Goal: Task Accomplishment & Management: Manage account settings

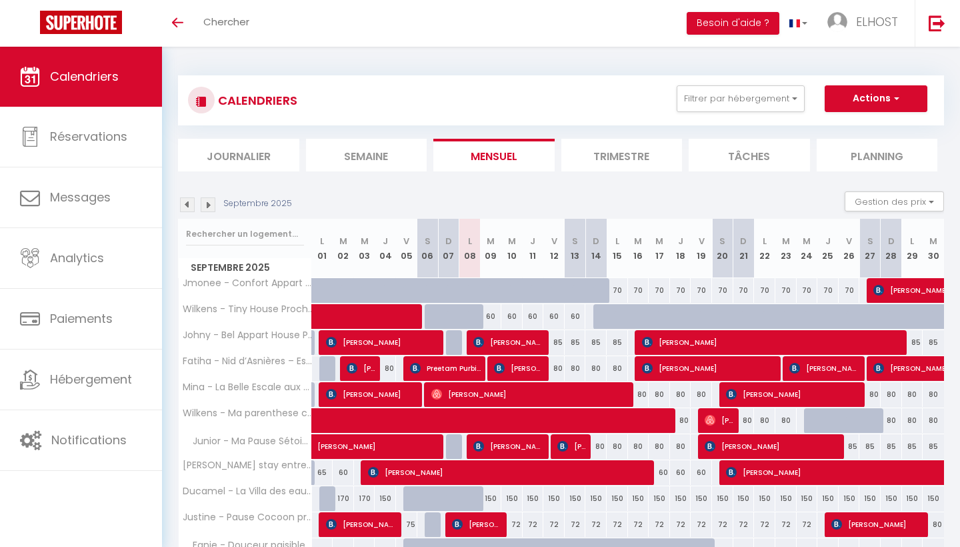
click at [515, 340] on span "Quentin KOCH" at bounding box center [509, 341] width 71 height 25
select select "OK"
select select "0"
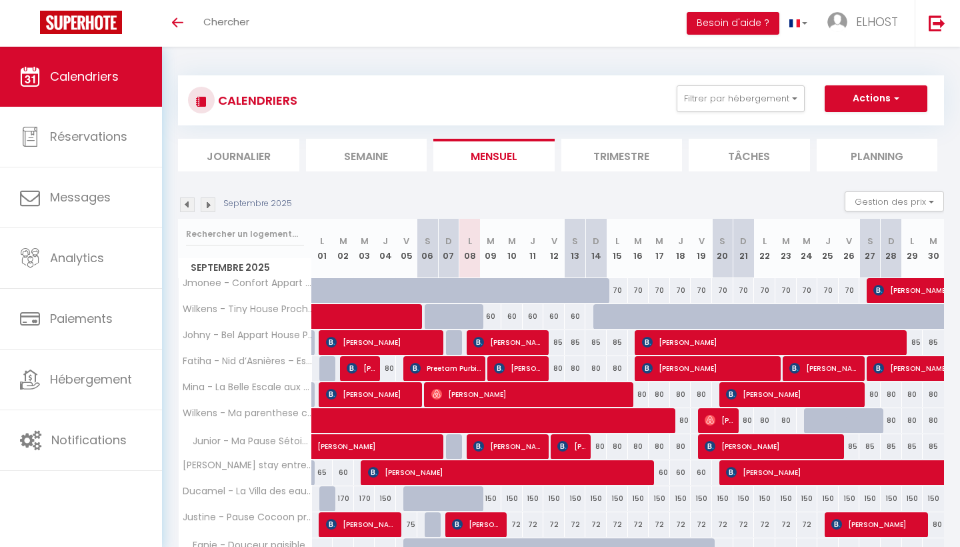
select select "1"
select select
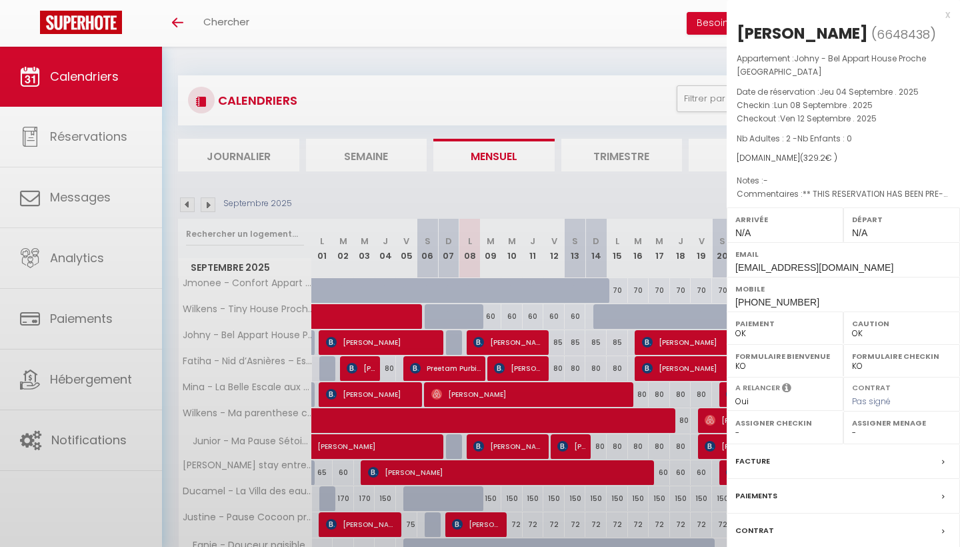
select select "40682"
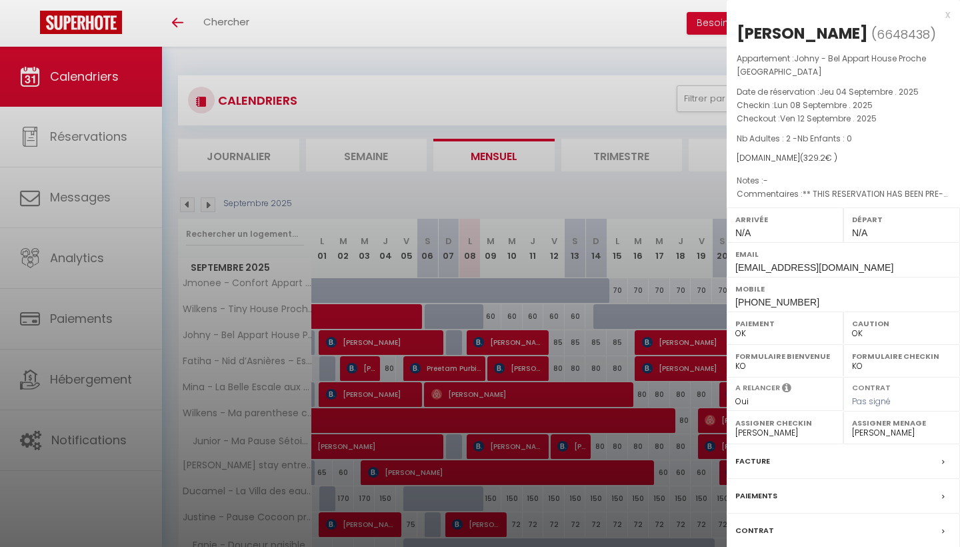
click at [941, 448] on div "Facture" at bounding box center [843, 461] width 233 height 35
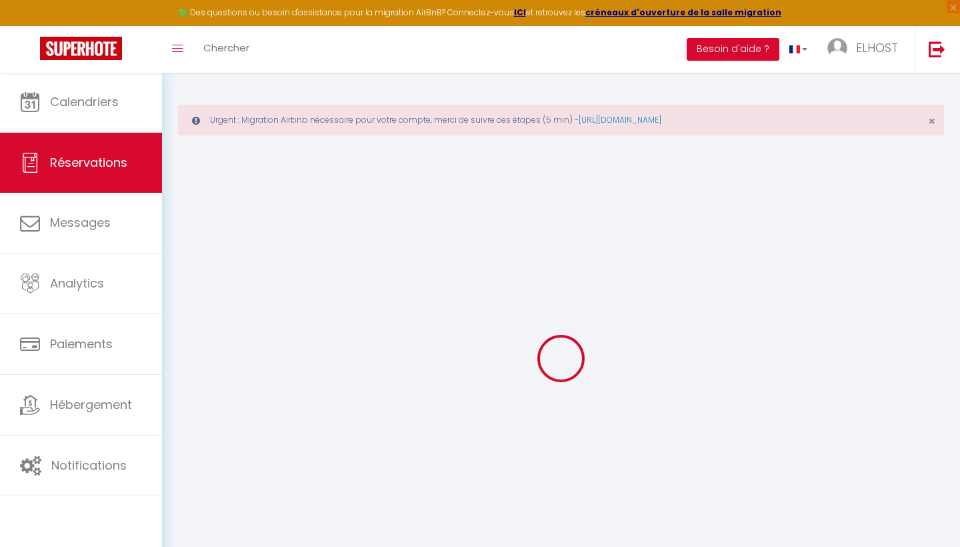
select select "service charge"
select select
checkbox input "false"
select select
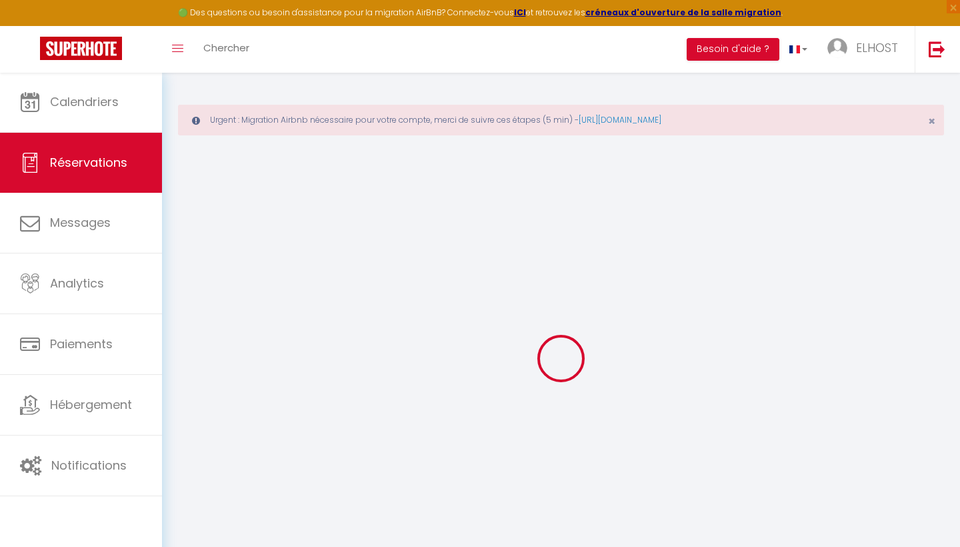
select select
checkbox input "false"
type textarea "** THIS RESERVATION HAS BEEN PRE-PAID ** Reservation has a cancellation grace p…"
select select
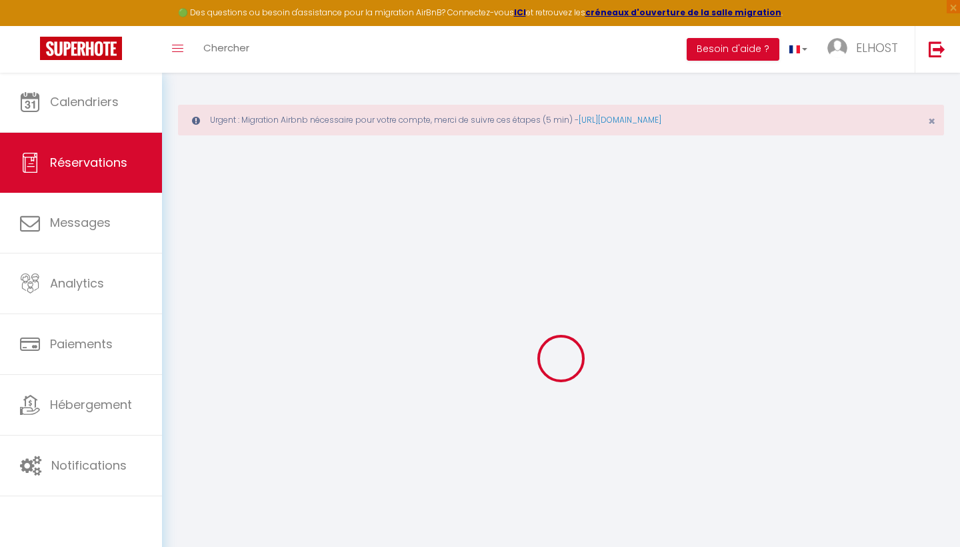
checkbox input "false"
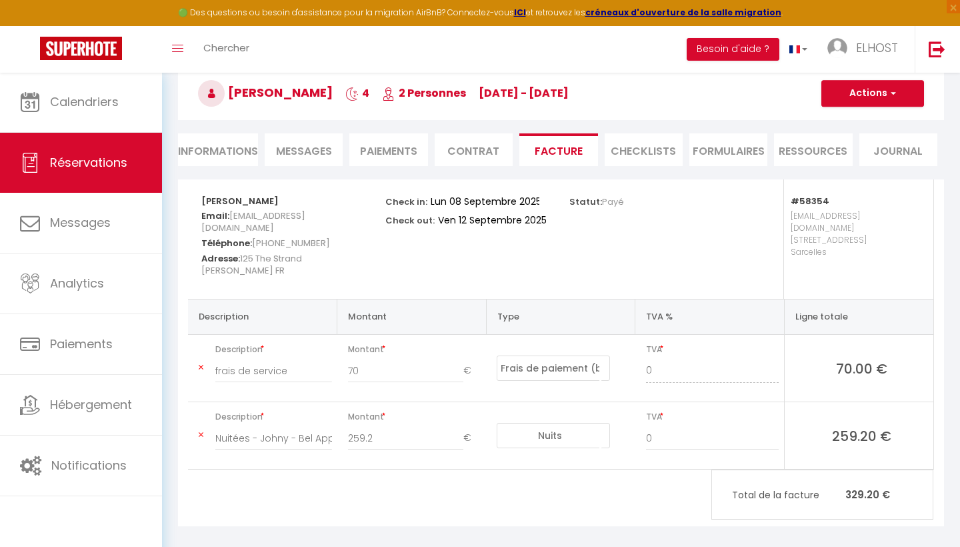
scroll to position [123, 0]
click at [895, 91] on span "button" at bounding box center [892, 94] width 8 height 12
click at [868, 145] on link "Aperçu et éditer" at bounding box center [863, 140] width 112 height 17
click at [289, 362] on input "frais de service" at bounding box center [273, 372] width 117 height 24
type input "frais de ménage"
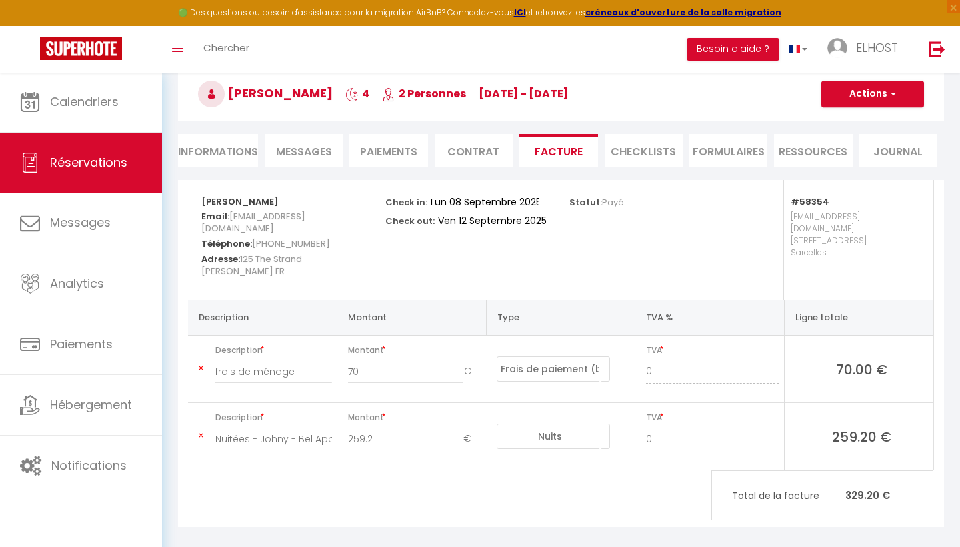
click at [271, 249] on span "125 The Strand Parnell FR" at bounding box center [251, 264] width 101 height 31
click at [277, 257] on span "125 The Strand Parnell FR" at bounding box center [251, 264] width 101 height 31
click at [286, 257] on span "125 The Strand Parnell FR" at bounding box center [251, 264] width 101 height 31
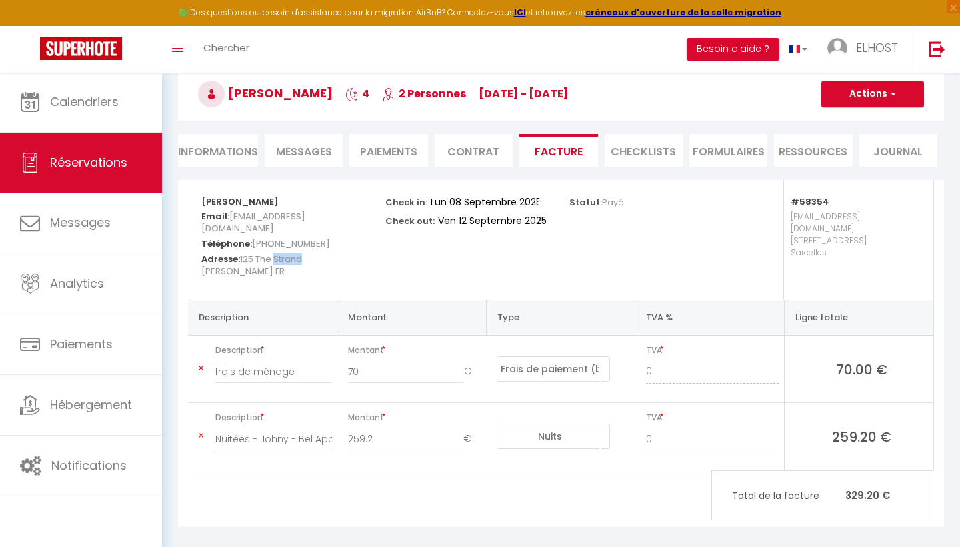
click at [286, 257] on span "125 The Strand Parnell FR" at bounding box center [251, 264] width 101 height 31
click at [305, 225] on span "qkoch.558846@guest.booking.com" at bounding box center [253, 222] width 104 height 31
drag, startPoint x: 358, startPoint y: 225, endPoint x: 217, endPoint y: 218, distance: 140.3
click at [217, 218] on h5 "Email: qkoch.558846@guest.booking.com" at bounding box center [284, 220] width 167 height 27
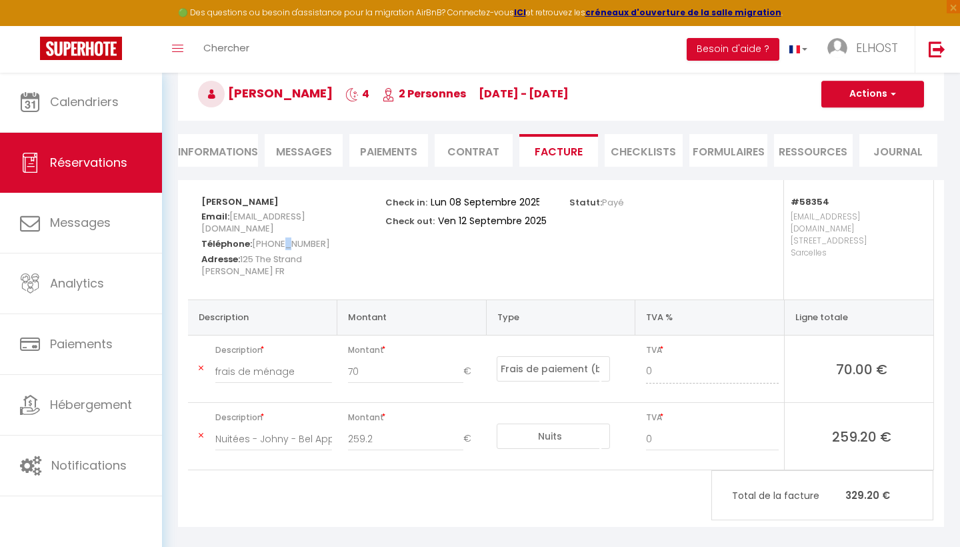
click at [287, 237] on span "+33658299344" at bounding box center [291, 243] width 78 height 19
drag, startPoint x: 355, startPoint y: 229, endPoint x: 200, endPoint y: 229, distance: 154.7
click at [200, 229] on div "Quentin KOCH Email: qkoch.558846@guest.booking.com Téléphone: +33658299344 Adre…" at bounding box center [285, 239] width 184 height 119
click at [396, 251] on div "Check in: Lun 08 Septembre 2025 Check out: Ven 12 Septembre 2025" at bounding box center [469, 239] width 184 height 119
drag, startPoint x: 320, startPoint y: 241, endPoint x: 265, endPoint y: 243, distance: 55.4
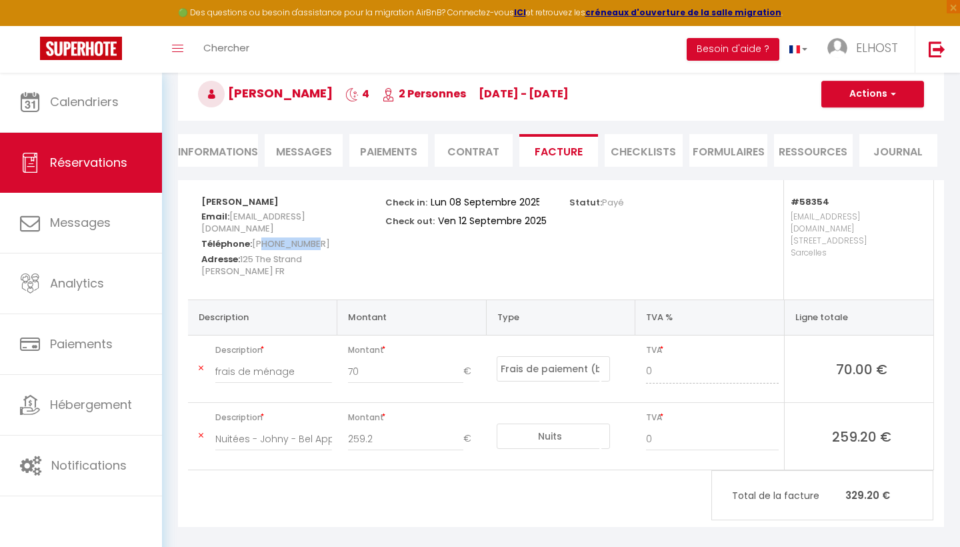
click at [265, 243] on h5 "Téléphone: +33658299344" at bounding box center [284, 242] width 167 height 15
click at [265, 243] on span "+33658299344" at bounding box center [291, 243] width 78 height 19
click at [289, 241] on span "+33658299344" at bounding box center [291, 243] width 78 height 19
click at [289, 242] on span "+33658299344" at bounding box center [291, 243] width 78 height 19
drag, startPoint x: 354, startPoint y: 225, endPoint x: 199, endPoint y: 224, distance: 154.1
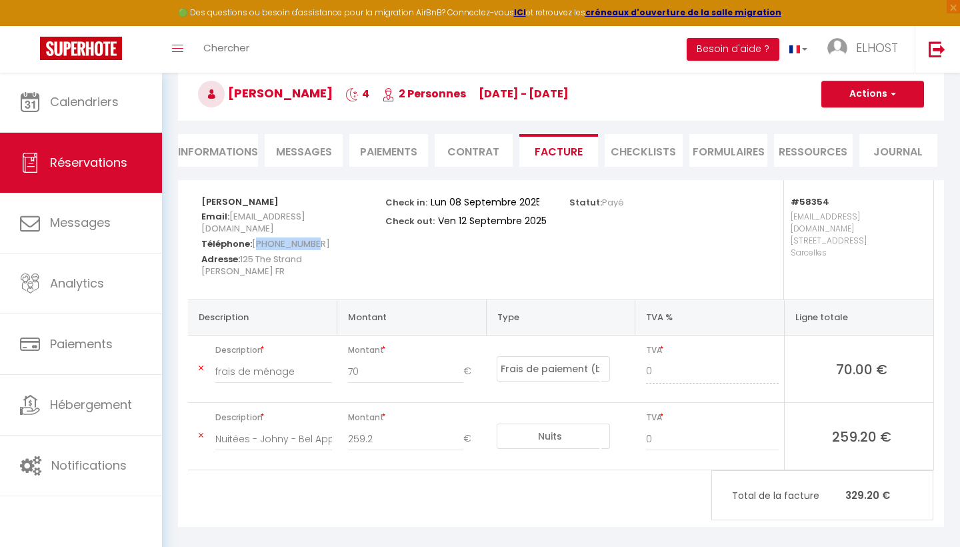
click at [199, 224] on div "Quentin KOCH Email: qkoch.558846@guest.booking.com Téléphone: +33658299344 Adre…" at bounding box center [285, 239] width 184 height 119
click at [378, 240] on div "Check in: Lun 08 Septembre 2025 Check out: Ven 12 Septembre 2025" at bounding box center [469, 239] width 184 height 119
click at [894, 97] on span "button" at bounding box center [892, 94] width 8 height 12
click at [869, 141] on link "Aperçu et éditer" at bounding box center [863, 140] width 112 height 17
click at [883, 91] on button "Actions" at bounding box center [873, 94] width 103 height 27
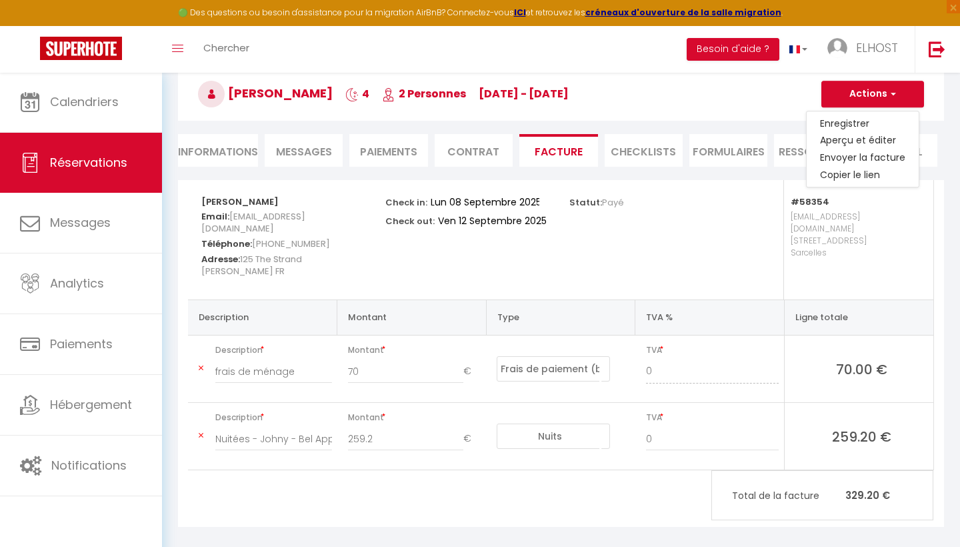
click at [854, 160] on link "Envoyer la facture" at bounding box center [863, 157] width 112 height 17
type input "qkoch.558846@guest.booking.com"
select select "fr"
type input "Votre facture 6648438 - Johny - Bel Appart House Proche Paris"
type textarea "Bonjour, Voici le lien pour télécharger votre facture : https://superhote.com/a…"
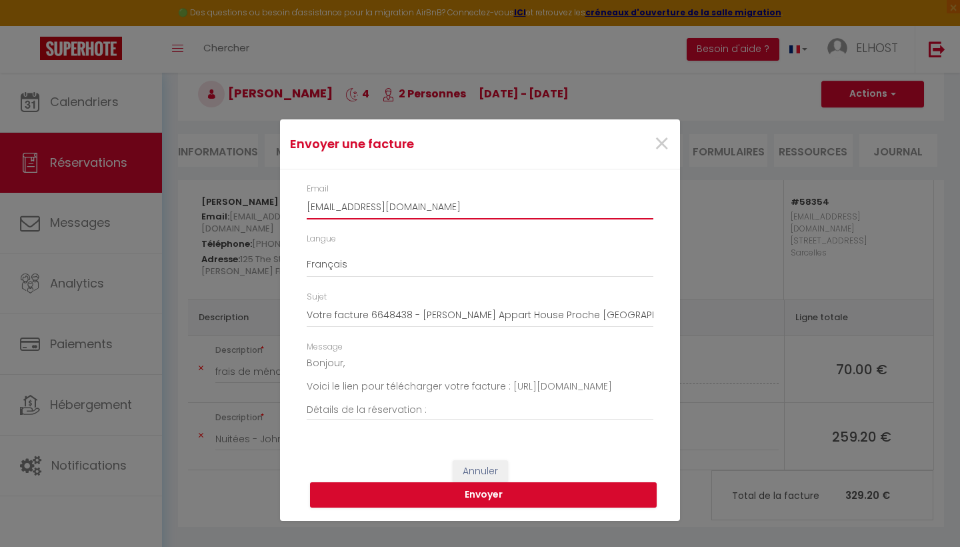
drag, startPoint x: 478, startPoint y: 211, endPoint x: 308, endPoint y: 210, distance: 169.4
click at [308, 210] on input "qkoch.558846@guest.booking.com" at bounding box center [480, 207] width 347 height 24
click at [308, 209] on input "qkoch.558846@guest.booking.com" at bounding box center [480, 207] width 347 height 24
drag, startPoint x: 308, startPoint y: 209, endPoint x: 478, endPoint y: 213, distance: 170.1
click at [480, 213] on input "qkoch.558846@guest.booking.com" at bounding box center [480, 207] width 347 height 24
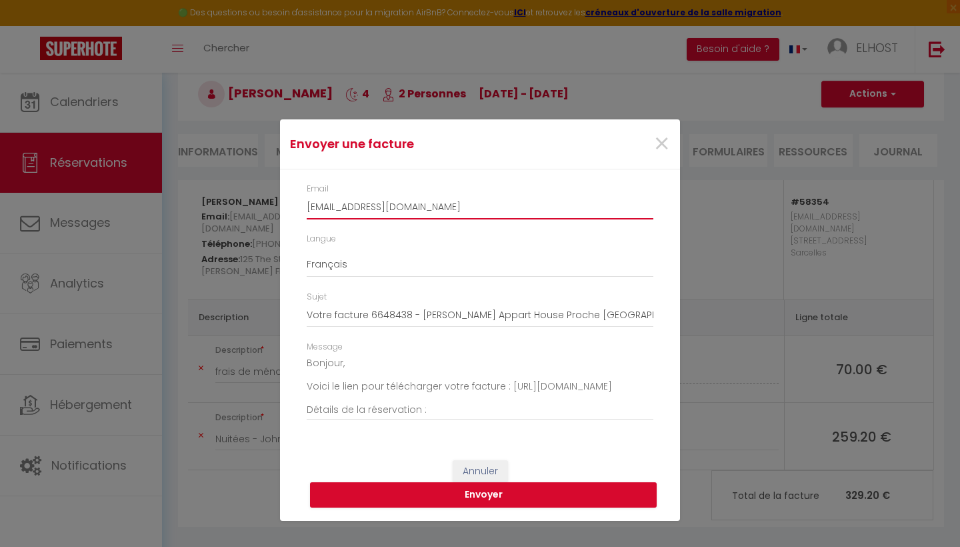
click at [319, 210] on input "géolocalisation.adm@gmail.com" at bounding box center [480, 207] width 347 height 24
drag, startPoint x: 377, startPoint y: 210, endPoint x: 346, endPoint y: 212, distance: 30.7
click at [346, 212] on input "geolocalisation.adm@gmail.com" at bounding box center [480, 207] width 347 height 24
type input "geolocal.adm@gmail.com"
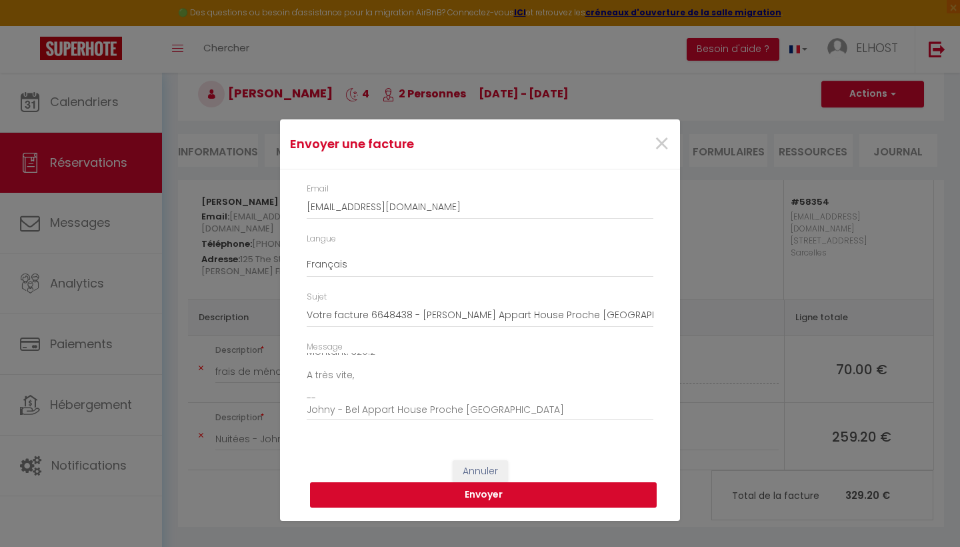
click at [490, 493] on button "Envoyer" at bounding box center [483, 494] width 347 height 25
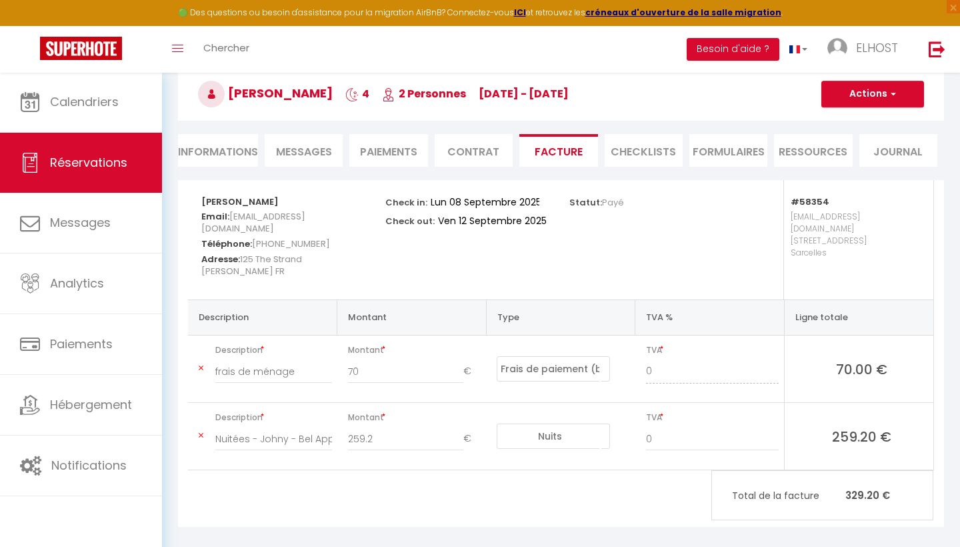
click at [876, 97] on button "Actions" at bounding box center [873, 94] width 103 height 27
click at [849, 123] on link "Enregistrer" at bounding box center [863, 123] width 112 height 17
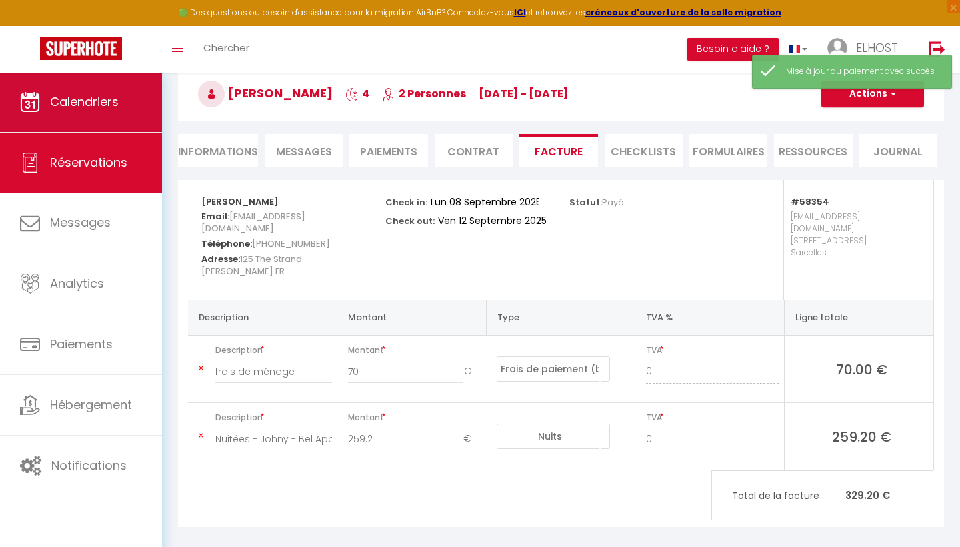
click at [71, 115] on link "Calendriers" at bounding box center [81, 102] width 162 height 60
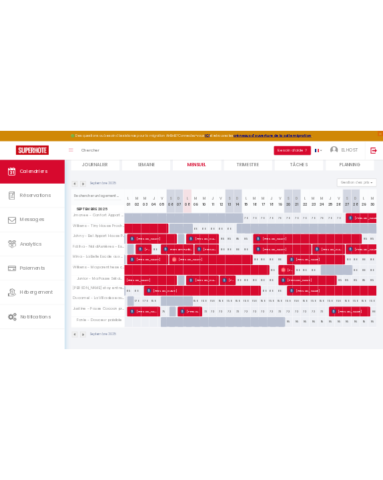
scroll to position [153, 0]
